Goal: Transaction & Acquisition: Register for event/course

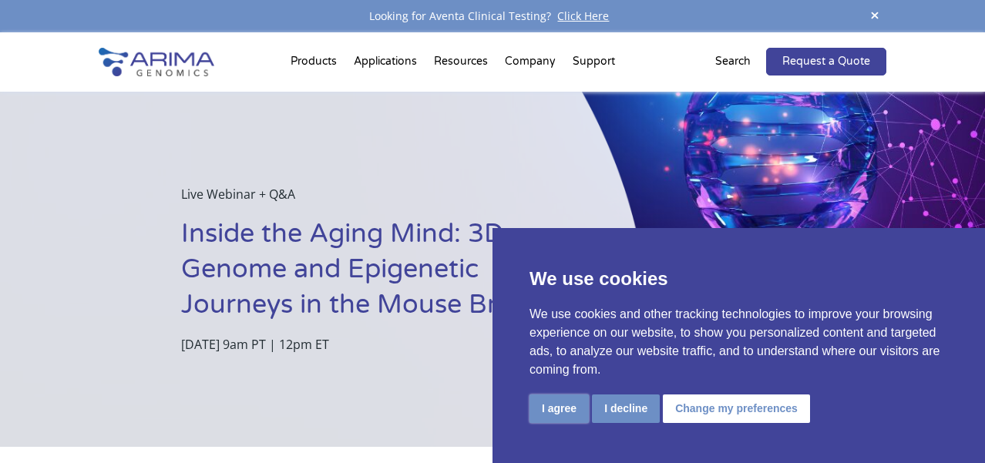
click at [547, 401] on button "I agree" at bounding box center [559, 409] width 59 height 29
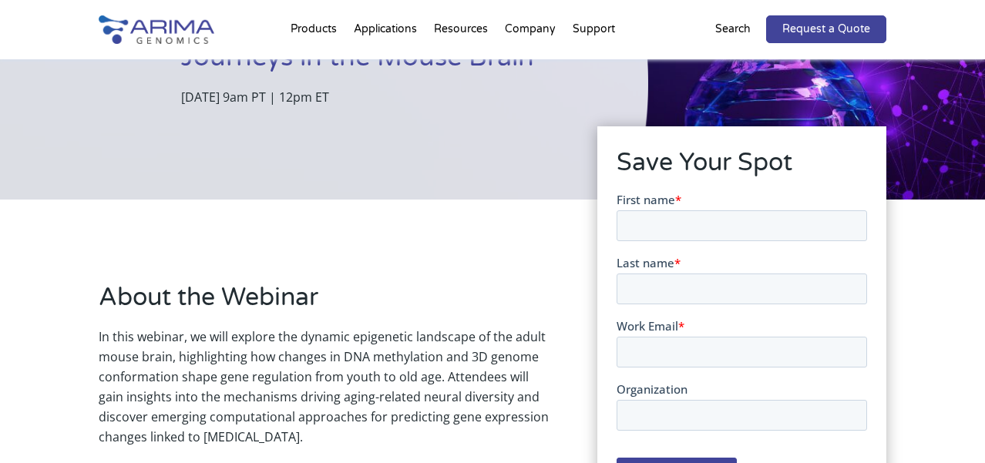
scroll to position [288, 0]
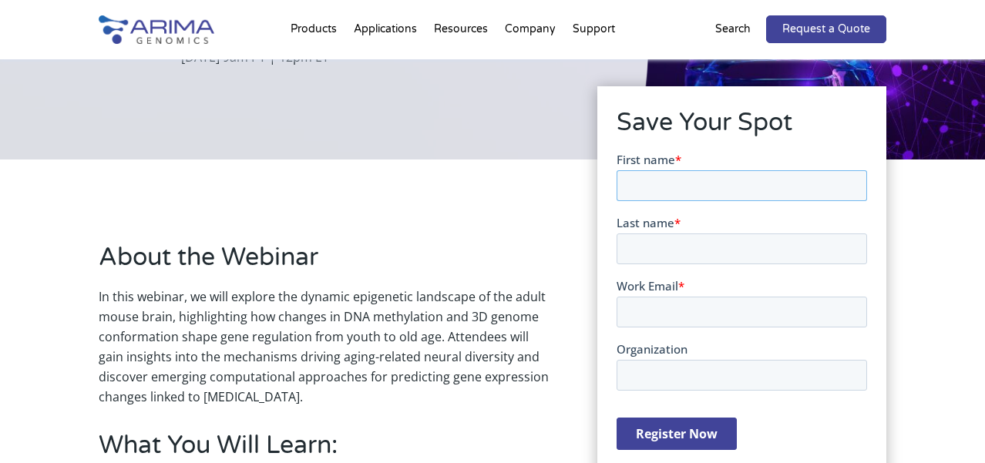
click at [648, 181] on input "First name *" at bounding box center [741, 185] width 251 height 31
drag, startPoint x: 699, startPoint y: 180, endPoint x: 660, endPoint y: 180, distance: 39.3
click at [660, 180] on input "Hasti Atashi" at bounding box center [741, 185] width 251 height 31
type input "Hasti"
click at [636, 251] on input "Last name *" at bounding box center [741, 249] width 251 height 31
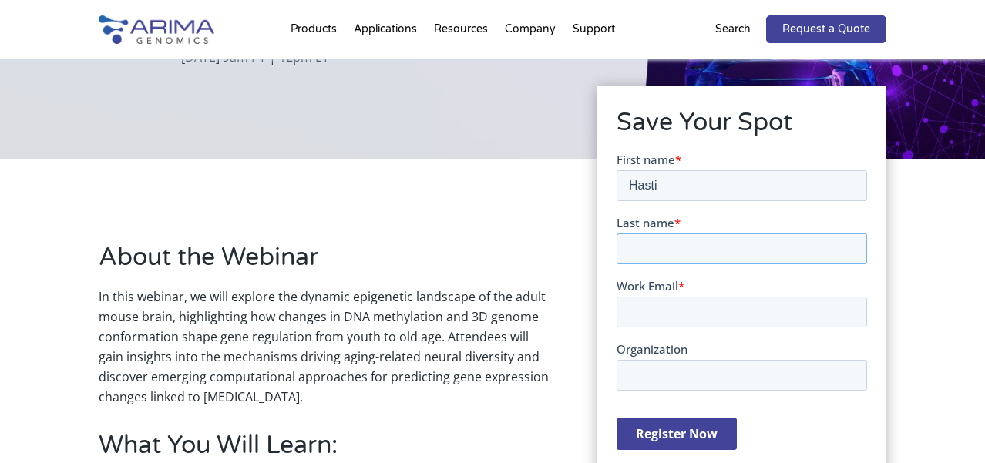
paste input "Atashi"
type input "Atashi"
click at [641, 307] on input "Work Email *" at bounding box center [741, 312] width 251 height 31
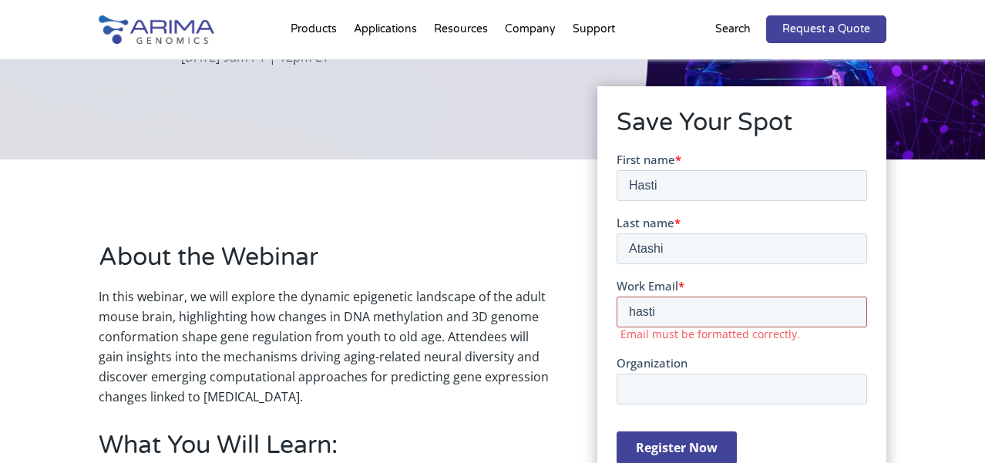
type input "hasti6@yahoo.com"
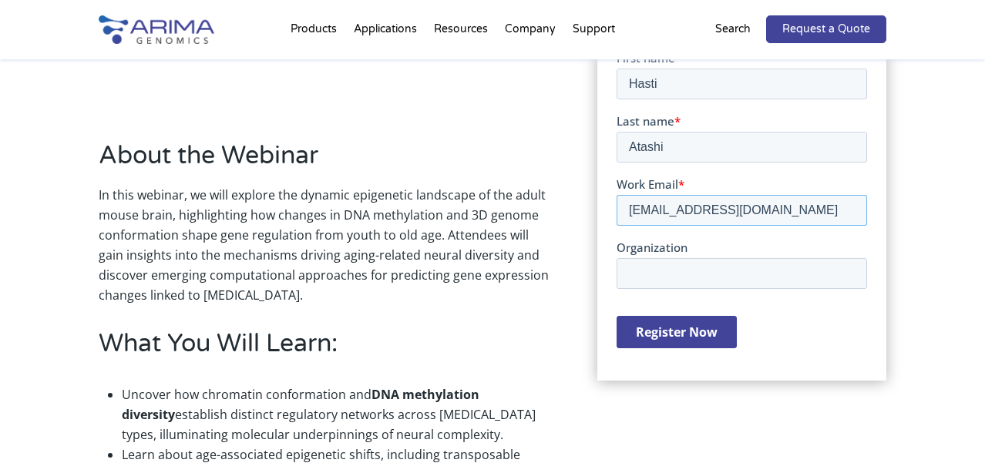
scroll to position [392, 0]
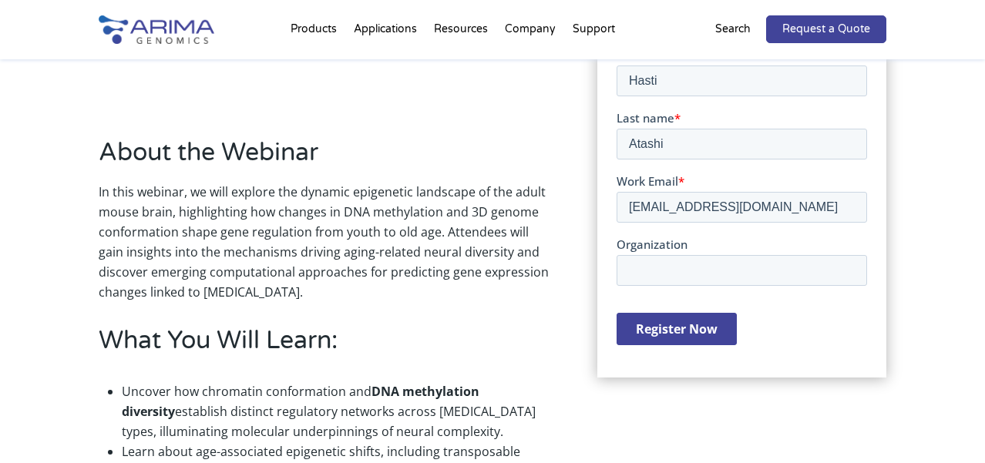
click at [699, 330] on input "Register Now" at bounding box center [676, 329] width 120 height 32
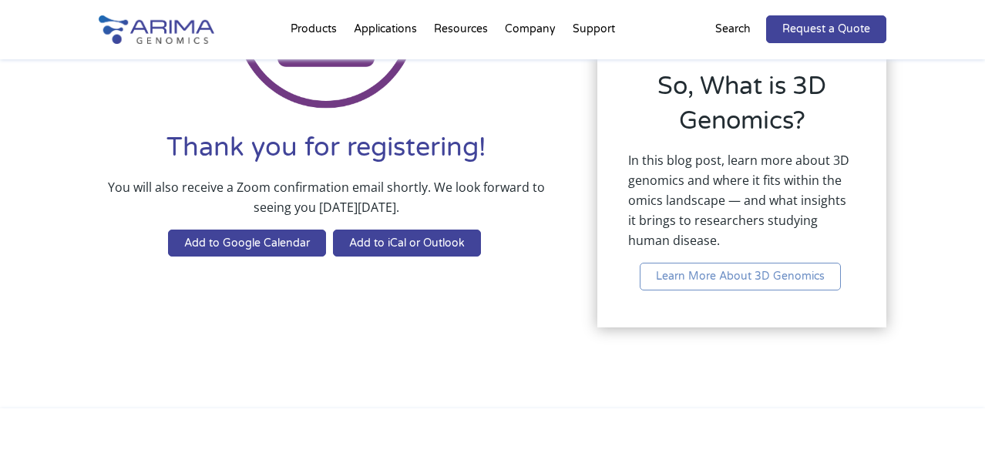
scroll to position [216, 0]
